Goal: Find specific page/section: Find specific page/section

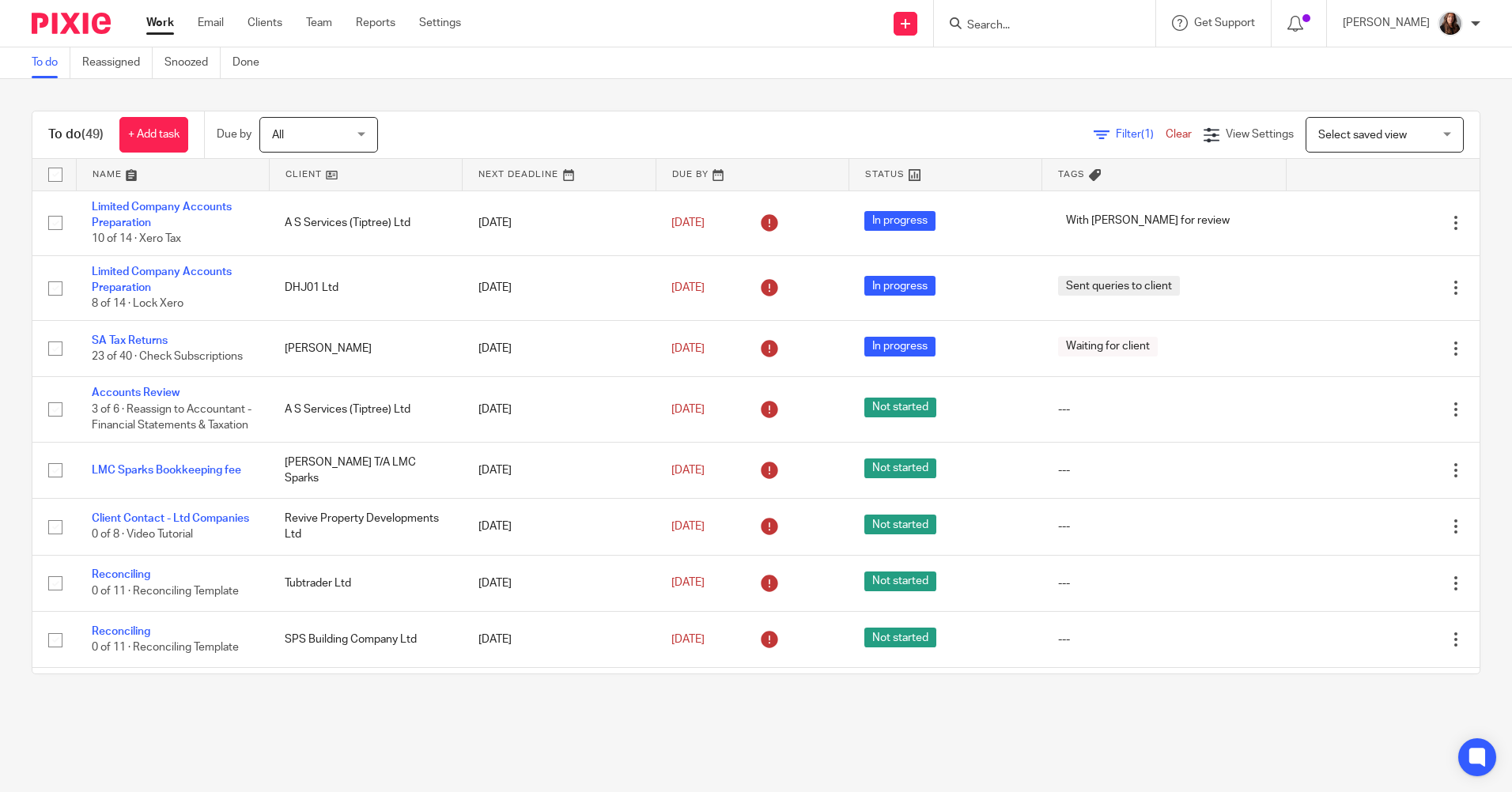
click at [1063, 26] on input "Search" at bounding box center [1037, 26] width 142 height 14
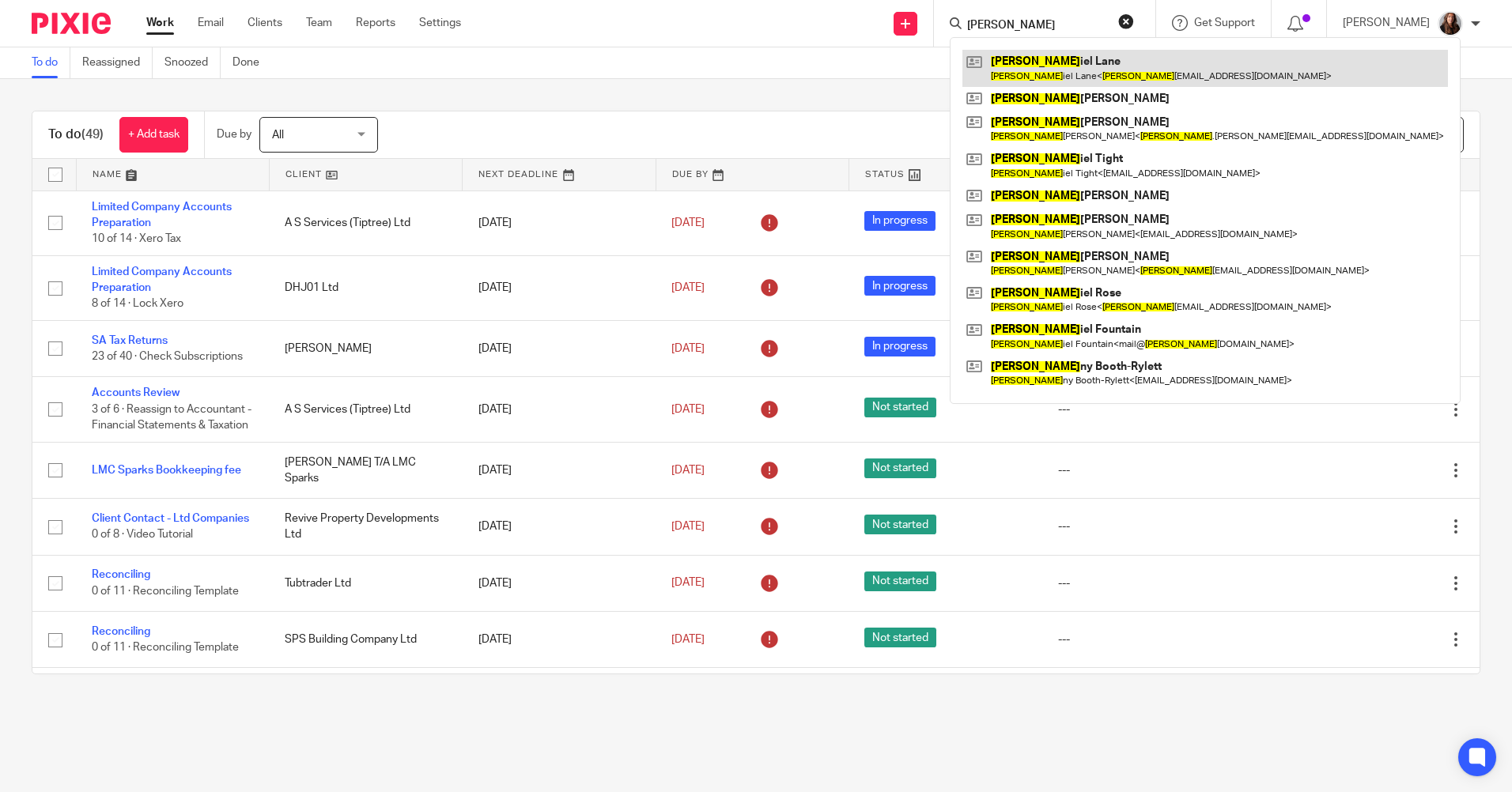
type input "dan"
click at [1044, 56] on link at bounding box center [1205, 68] width 486 height 36
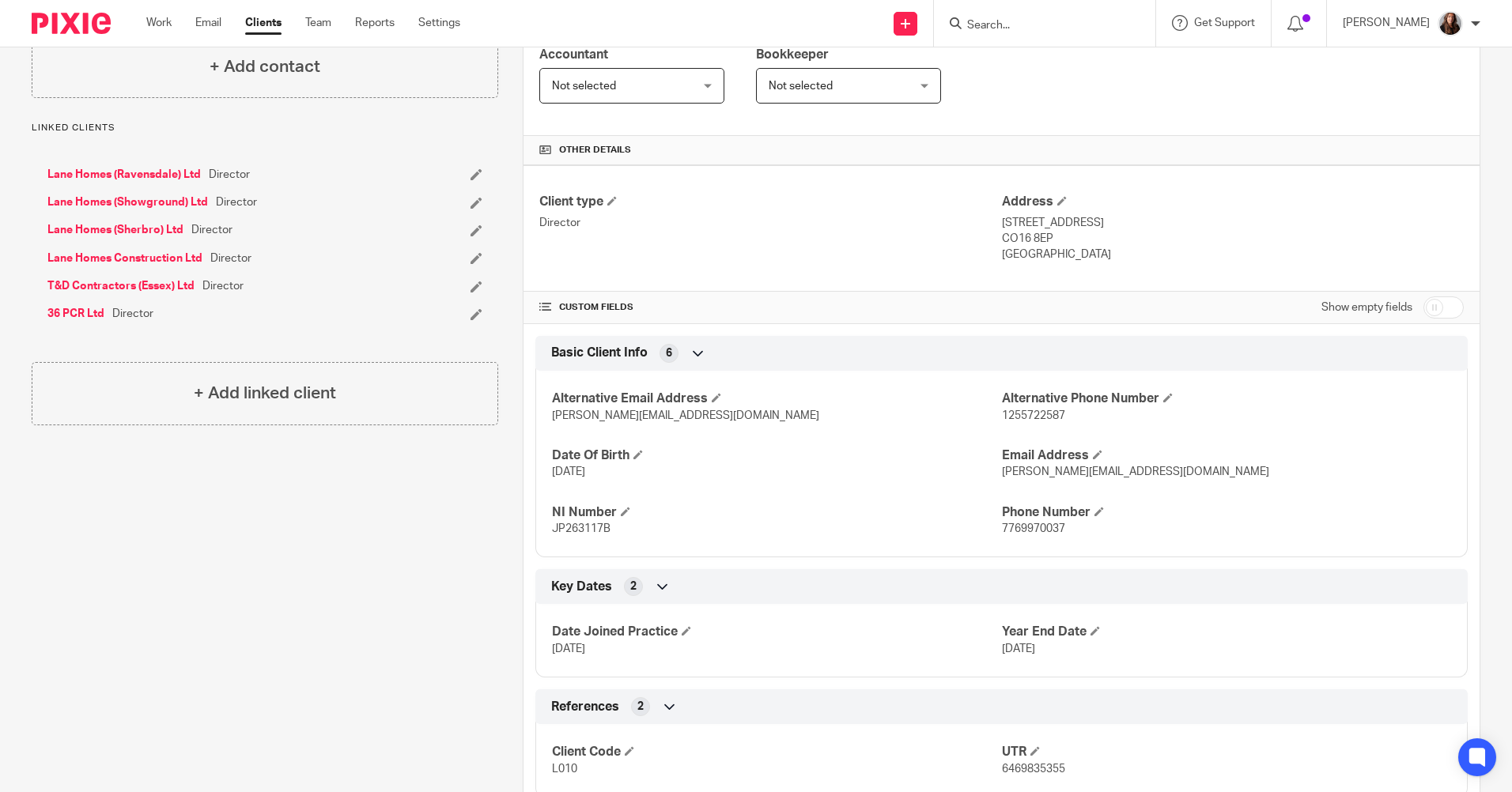
scroll to position [316, 0]
